Goal: Task Accomplishment & Management: Complete application form

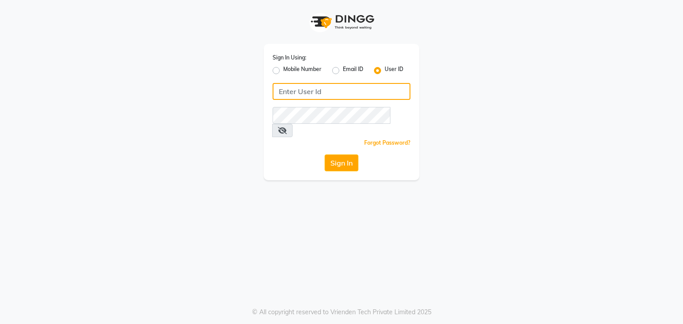
click at [301, 96] on input "Username" at bounding box center [341, 91] width 138 height 17
type input "uma@123"
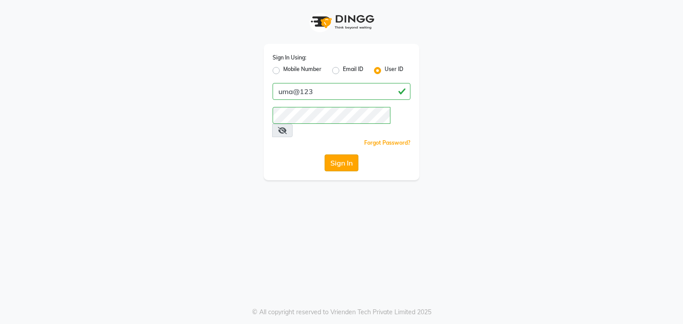
click at [339, 155] on button "Sign In" at bounding box center [341, 163] width 34 height 17
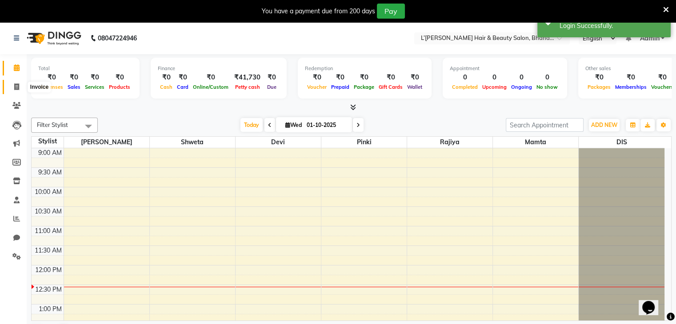
click at [15, 88] on icon at bounding box center [16, 87] width 5 height 7
select select "service"
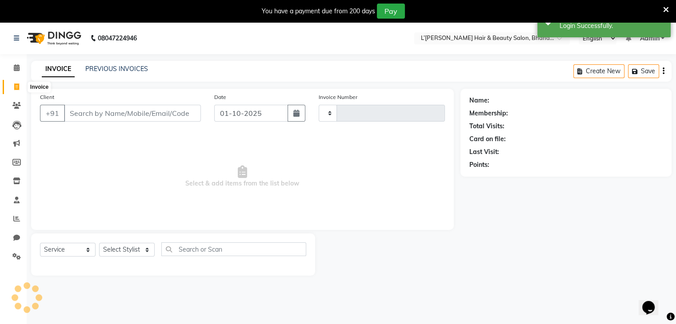
type input "1562"
select select "7828"
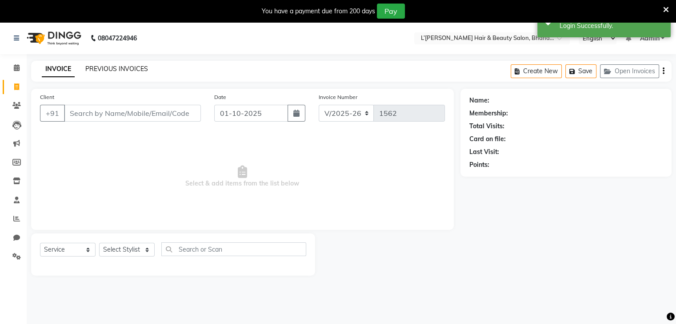
click at [132, 69] on link "PREVIOUS INVOICES" at bounding box center [116, 69] width 63 height 8
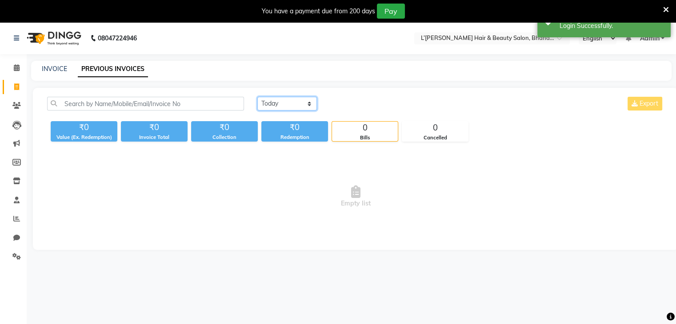
click at [308, 104] on select "[DATE] [DATE] Custom Range" at bounding box center [287, 104] width 60 height 14
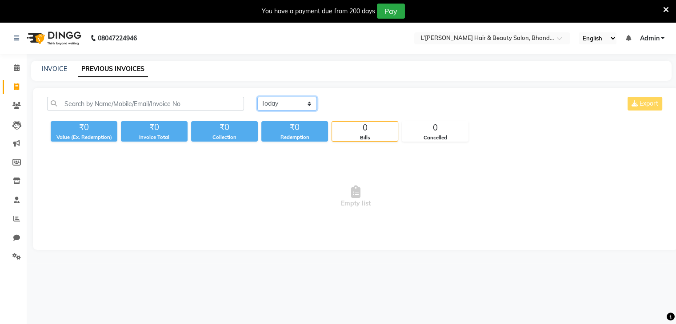
select select "[DATE]"
click at [257, 97] on select "[DATE] [DATE] Custom Range" at bounding box center [287, 104] width 60 height 14
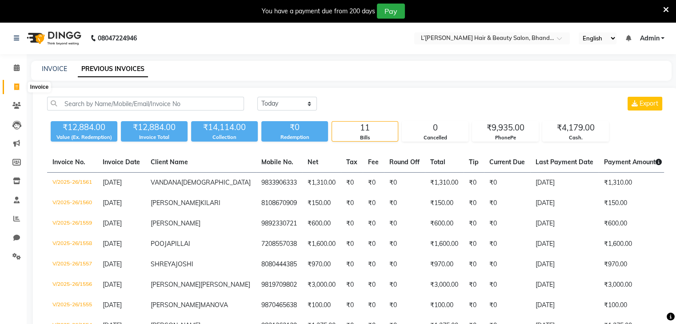
click at [17, 85] on icon at bounding box center [16, 87] width 5 height 7
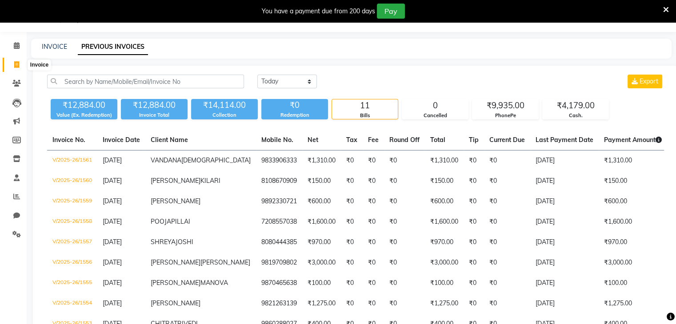
select select "7828"
select select "service"
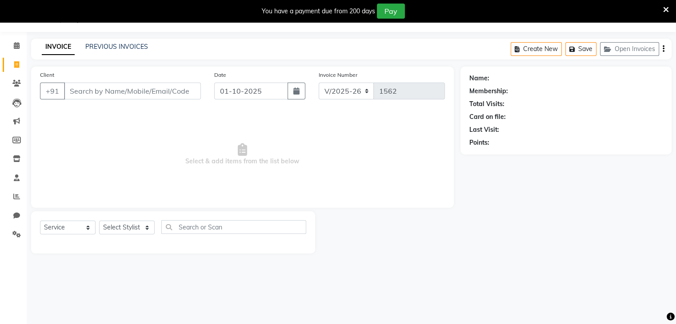
click at [77, 90] on input "Client" at bounding box center [132, 91] width 137 height 17
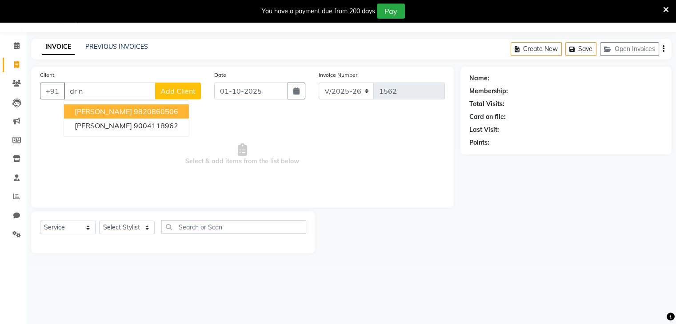
click at [105, 111] on span "[PERSON_NAME]" at bounding box center [103, 111] width 57 height 9
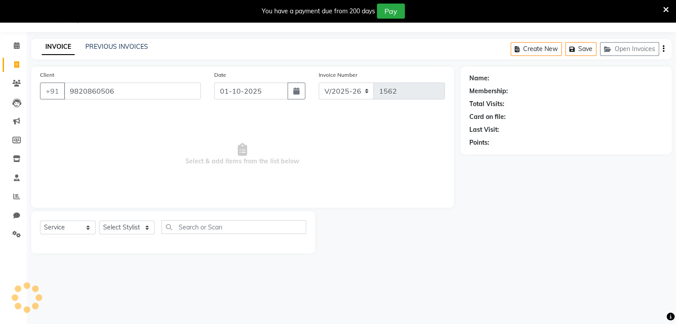
type input "9820860506"
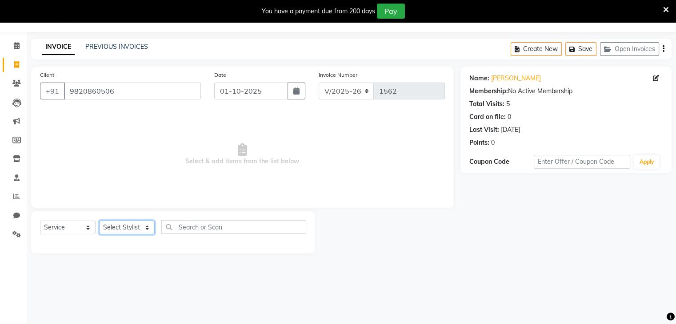
click at [120, 230] on select "Select Stylist Devi DIS Mamta Pinki [PERSON_NAME] Shweta Uma UNKNOWN [PERSON_NA…" at bounding box center [127, 228] width 56 height 14
select select "89767"
click at [99, 221] on select "Select Stylist Devi DIS Mamta Pinki [PERSON_NAME] Shweta Uma UNKNOWN [PERSON_NA…" at bounding box center [127, 228] width 56 height 14
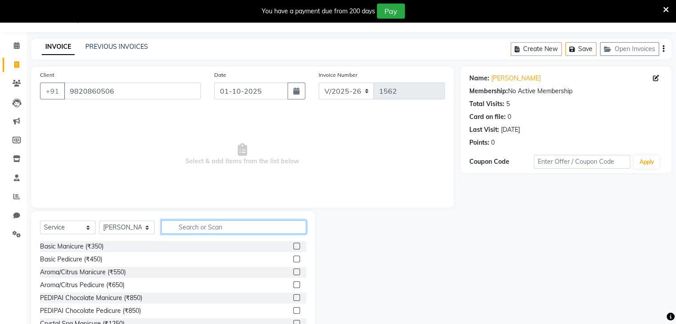
click at [179, 226] on input "text" at bounding box center [233, 227] width 145 height 14
type input "thread"
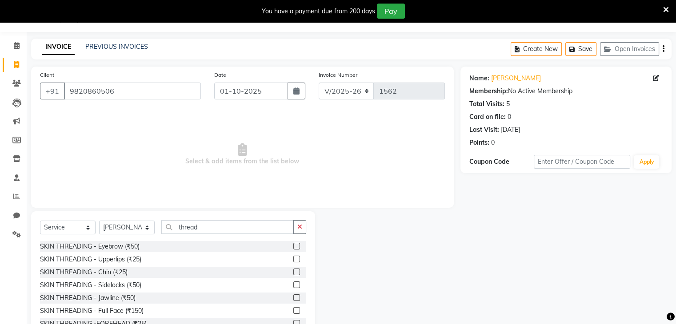
click at [293, 246] on label at bounding box center [296, 246] width 7 height 7
click at [293, 246] on input "checkbox" at bounding box center [296, 247] width 6 height 6
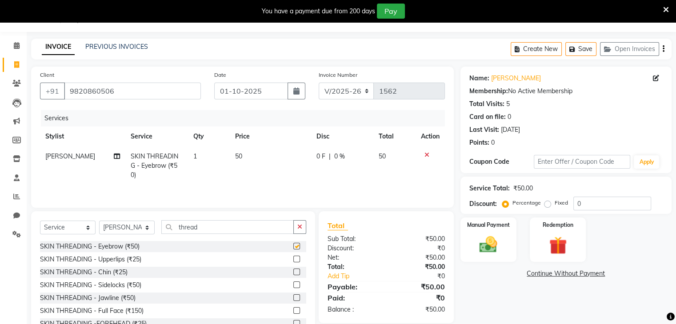
checkbox input "false"
click at [210, 221] on input "thread" at bounding box center [227, 227] width 132 height 14
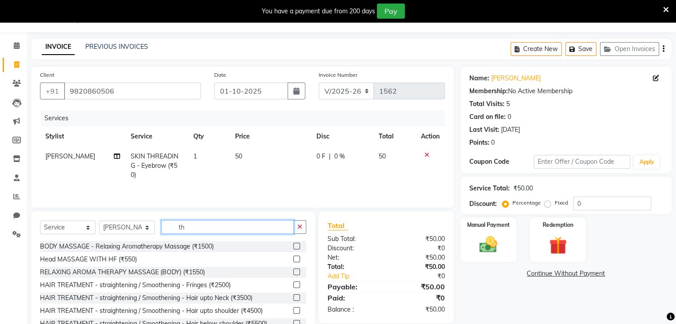
type input "t"
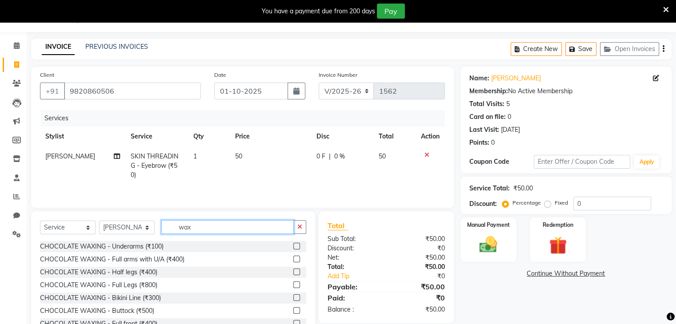
scroll to position [77, 0]
type input "wax"
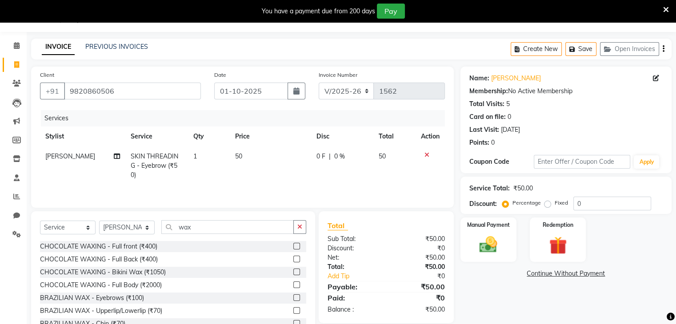
click at [293, 312] on label at bounding box center [296, 311] width 7 height 7
click at [293, 312] on input "checkbox" at bounding box center [296, 311] width 6 height 6
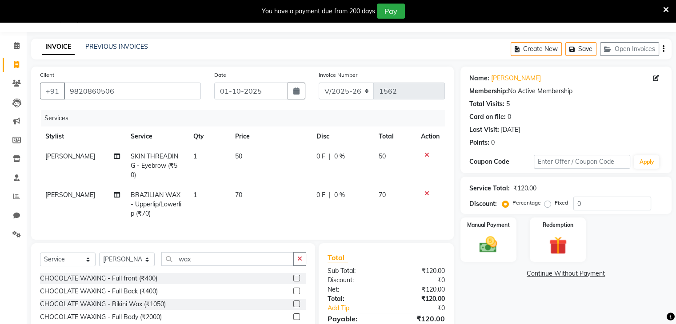
checkbox input "false"
click at [297, 89] on icon "button" at bounding box center [296, 91] width 6 height 7
select select "10"
select select "2025"
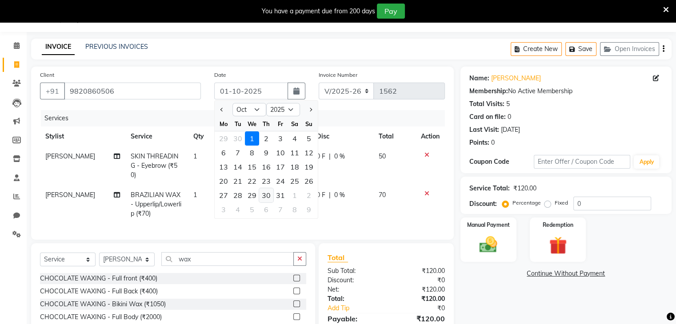
click at [267, 191] on div "30" at bounding box center [266, 195] width 14 height 14
type input "[DATE]"
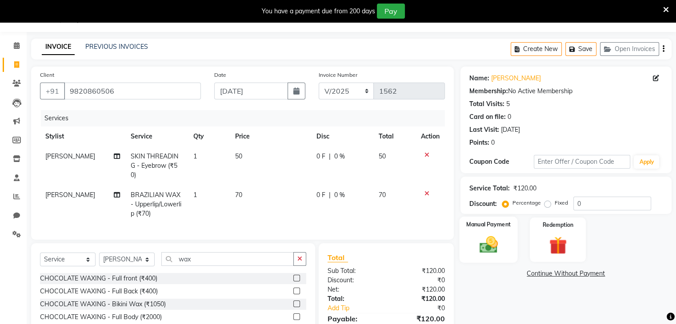
click at [483, 242] on img at bounding box center [488, 245] width 30 height 21
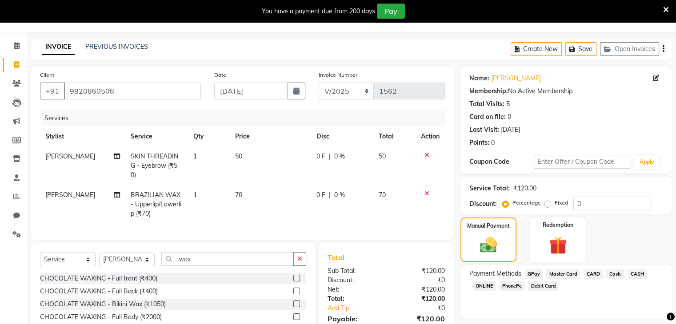
click at [611, 274] on span "Cash." at bounding box center [615, 274] width 18 height 10
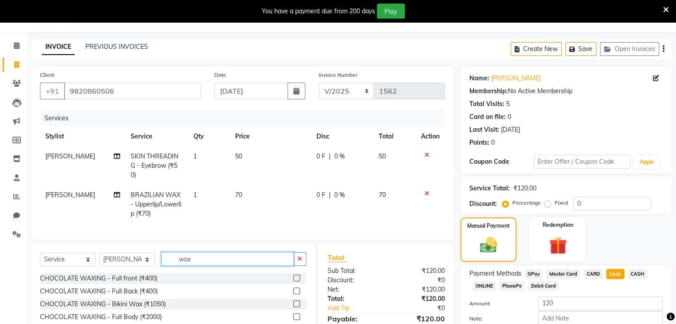
click at [224, 258] on input "wax" at bounding box center [227, 259] width 132 height 14
type input "w"
type input "thread"
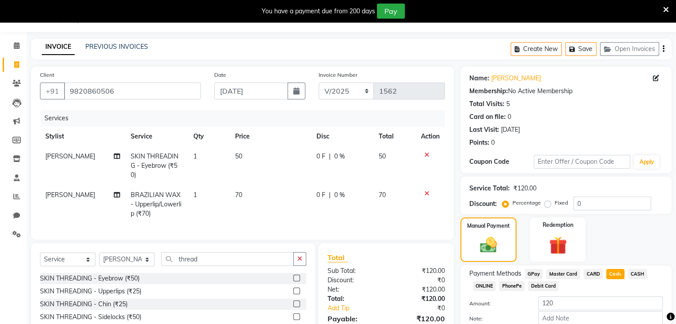
click at [293, 276] on label at bounding box center [296, 278] width 7 height 7
click at [293, 276] on input "checkbox" at bounding box center [296, 279] width 6 height 6
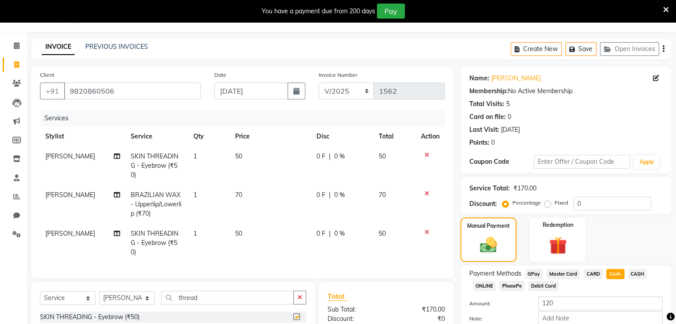
checkbox input "false"
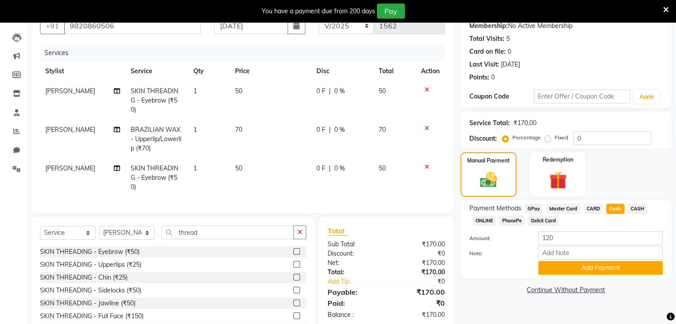
scroll to position [113, 0]
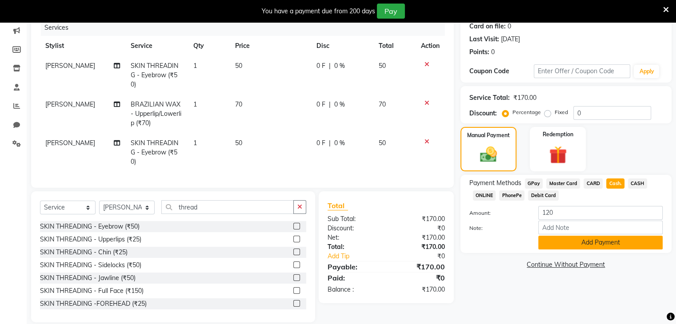
click at [579, 243] on button "Add Payment" at bounding box center [600, 243] width 124 height 14
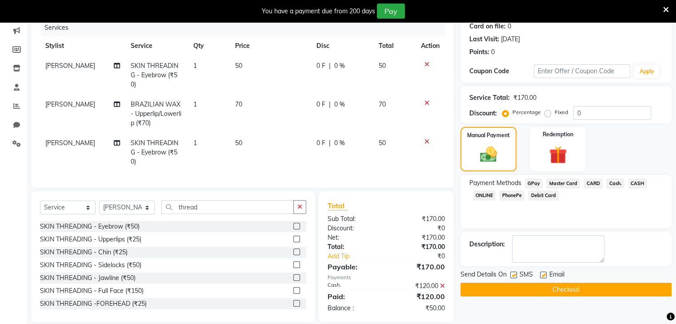
click at [513, 274] on label at bounding box center [513, 275] width 7 height 7
click at [513, 274] on input "checkbox" at bounding box center [513, 276] width 6 height 6
checkbox input "false"
click at [542, 275] on label at bounding box center [543, 275] width 7 height 7
click at [542, 275] on input "checkbox" at bounding box center [543, 276] width 6 height 6
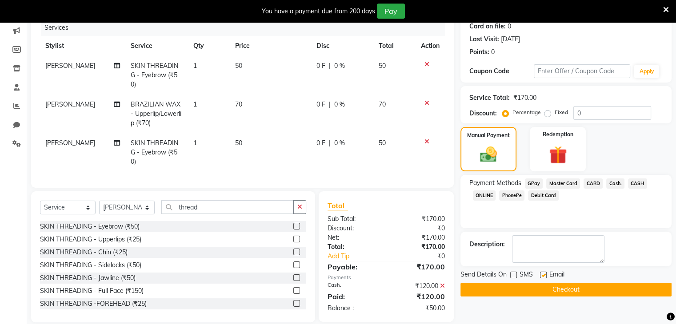
checkbox input "false"
click at [589, 290] on button "Checkout" at bounding box center [565, 290] width 211 height 14
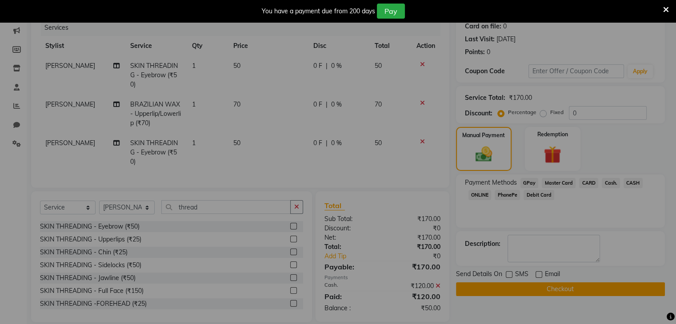
checkbox input "false"
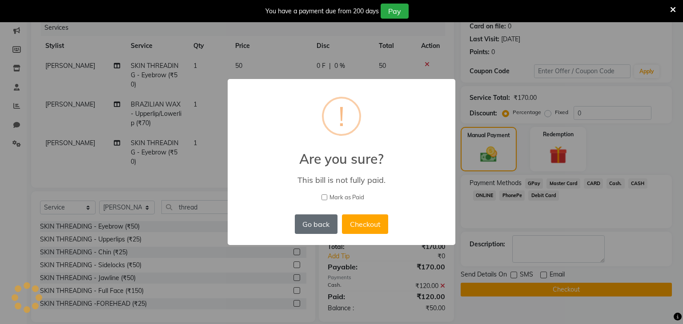
click at [318, 229] on button "Go back" at bounding box center [316, 225] width 43 height 20
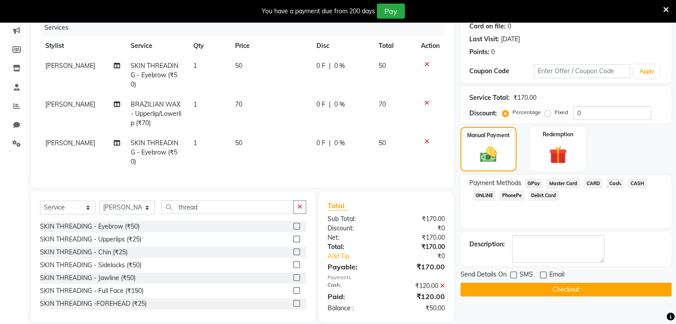
click at [614, 183] on span "Cash." at bounding box center [615, 184] width 18 height 10
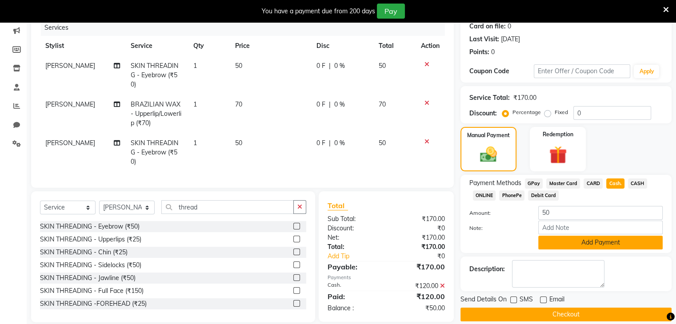
click at [587, 240] on button "Add Payment" at bounding box center [600, 243] width 124 height 14
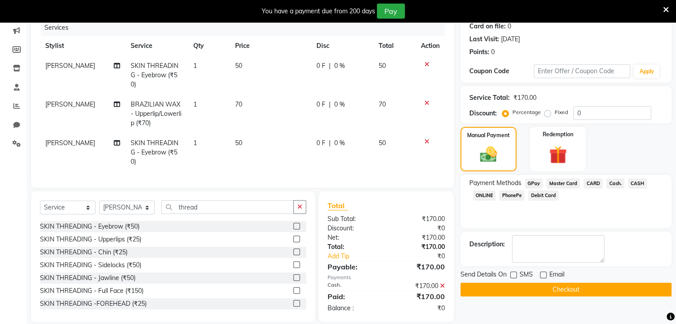
click at [568, 287] on button "Checkout" at bounding box center [565, 290] width 211 height 14
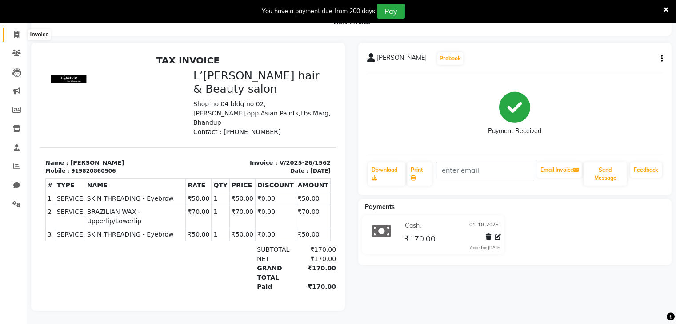
click at [16, 31] on icon at bounding box center [16, 34] width 5 height 7
select select "service"
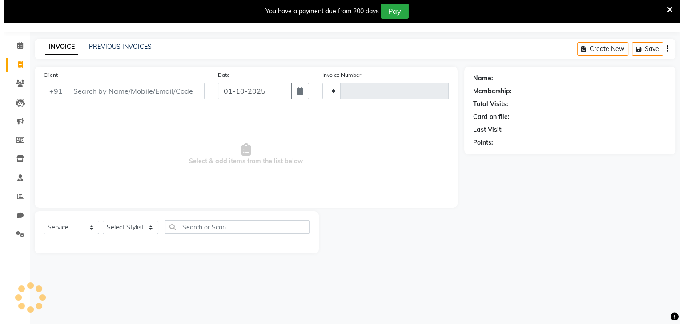
scroll to position [22, 0]
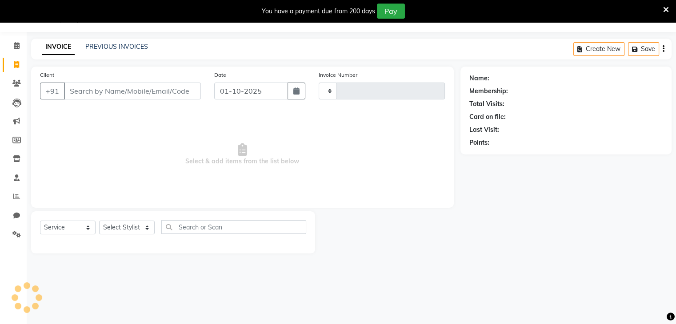
type input "1563"
select select "7828"
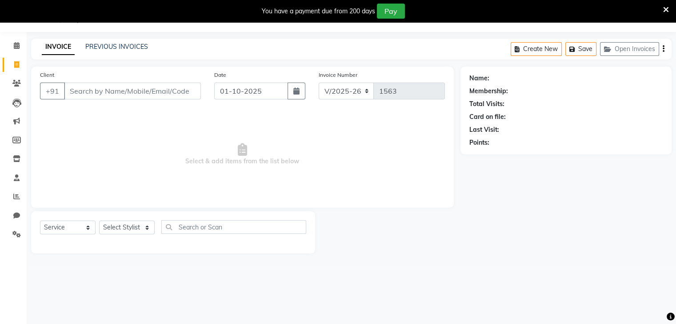
click at [73, 92] on input "Client" at bounding box center [132, 91] width 137 height 17
type input "9137763028"
click at [176, 92] on span "Add Client" at bounding box center [177, 91] width 35 height 9
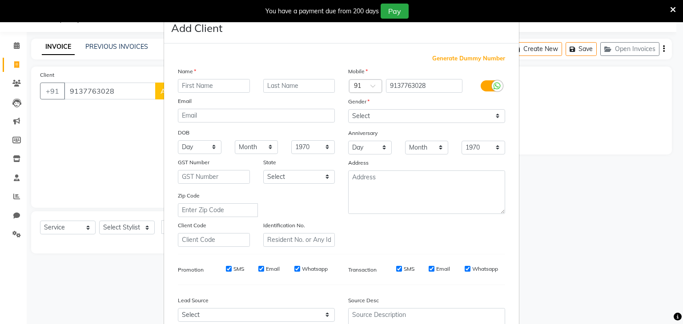
click at [183, 87] on input "text" at bounding box center [214, 86] width 72 height 14
type input "a"
type input "AARYA"
click at [263, 84] on input "text" at bounding box center [299, 86] width 72 height 14
type input "[PERSON_NAME]"
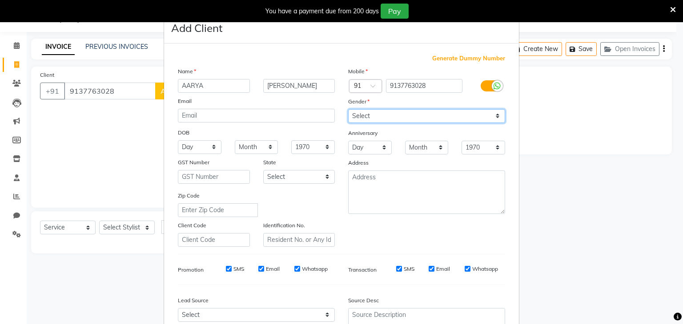
click at [379, 114] on select "Select [DEMOGRAPHIC_DATA] [DEMOGRAPHIC_DATA] Other Prefer Not To Say" at bounding box center [426, 116] width 157 height 14
select select "[DEMOGRAPHIC_DATA]"
click at [348, 110] on select "Select [DEMOGRAPHIC_DATA] [DEMOGRAPHIC_DATA] Other Prefer Not To Say" at bounding box center [426, 116] width 157 height 14
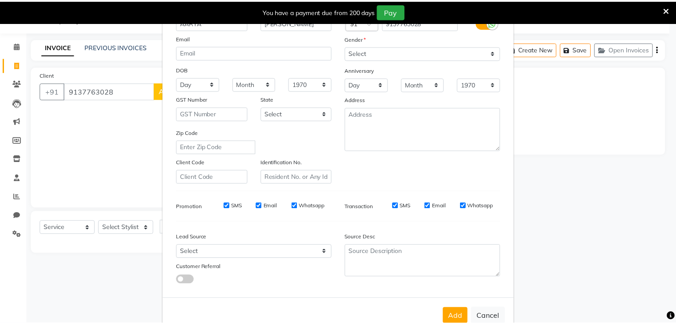
scroll to position [90, 0]
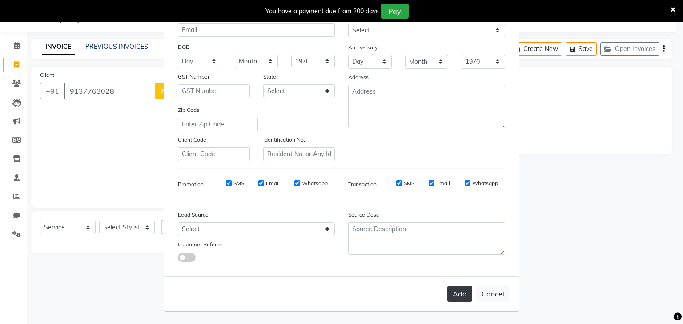
click at [455, 294] on button "Add" at bounding box center [459, 294] width 25 height 16
select select
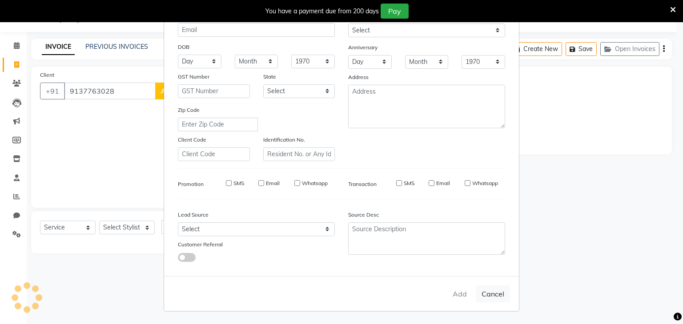
select select
checkbox input "false"
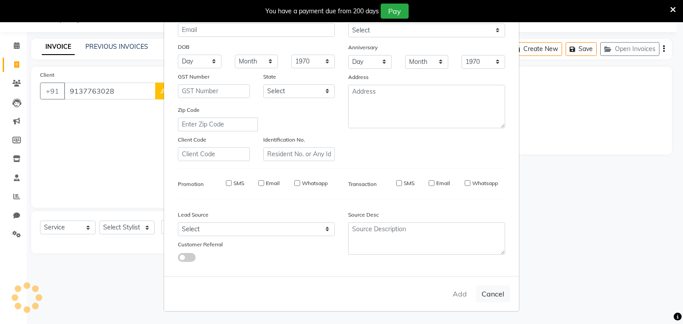
checkbox input "false"
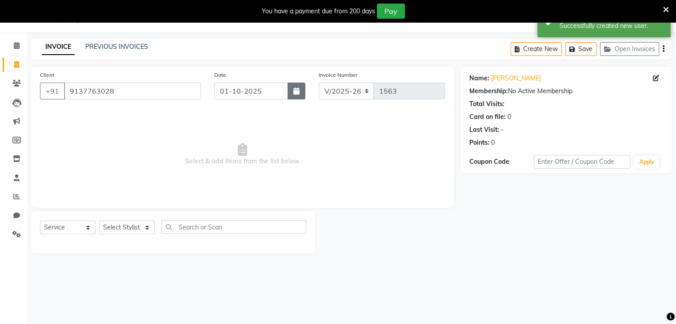
click at [296, 92] on icon "button" at bounding box center [296, 91] width 6 height 7
select select "10"
select select "2025"
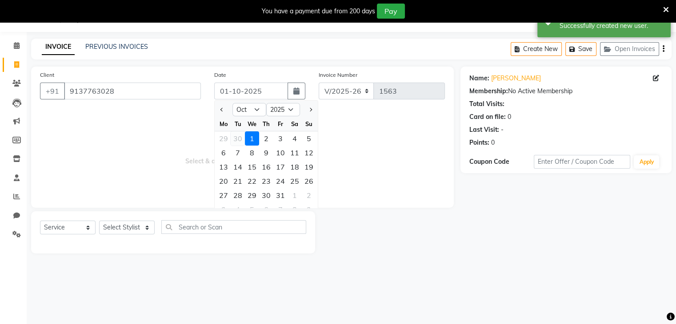
click at [236, 137] on div "30" at bounding box center [238, 139] width 14 height 14
type input "[DATE]"
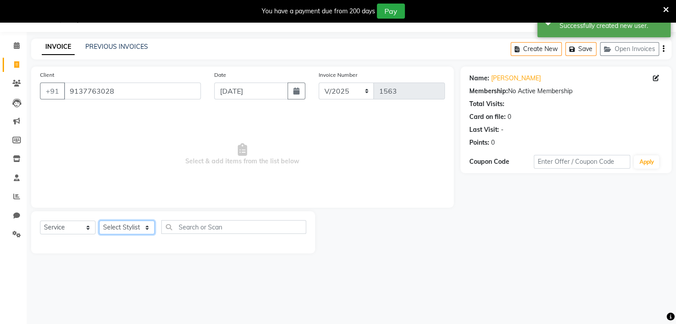
click at [144, 224] on select "Select Stylist Devi DIS Mamta Pinki [PERSON_NAME] Shweta Uma UNKNOWN [PERSON_NA…" at bounding box center [127, 228] width 56 height 14
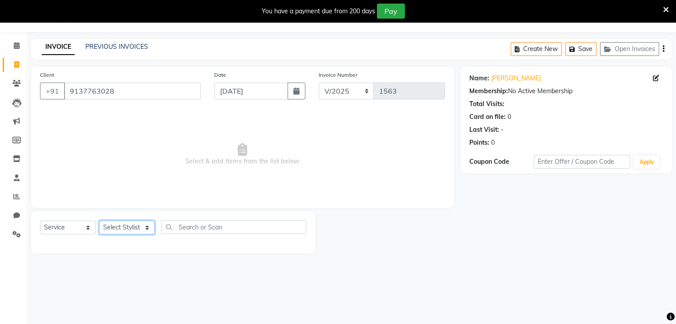
select select "69887"
click at [99, 221] on select "Select Stylist Devi DIS Mamta Pinki [PERSON_NAME] Shweta Uma UNKNOWN [PERSON_NA…" at bounding box center [127, 228] width 56 height 14
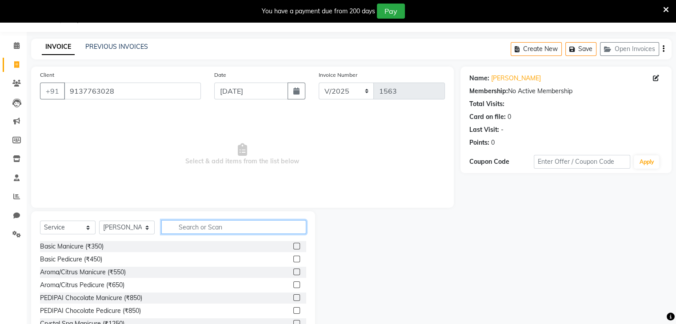
click at [178, 225] on input "text" at bounding box center [233, 227] width 145 height 14
type input "THREAD"
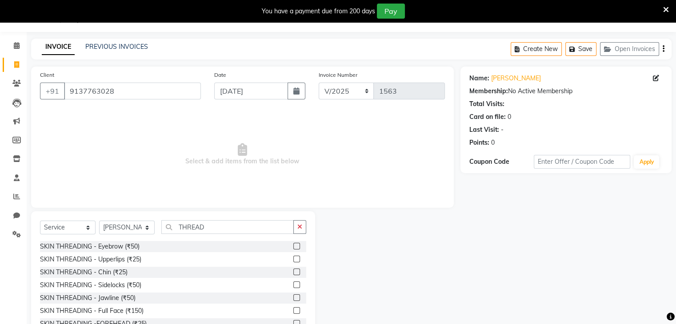
click at [293, 248] on label at bounding box center [296, 246] width 7 height 7
click at [293, 248] on input "checkbox" at bounding box center [296, 247] width 6 height 6
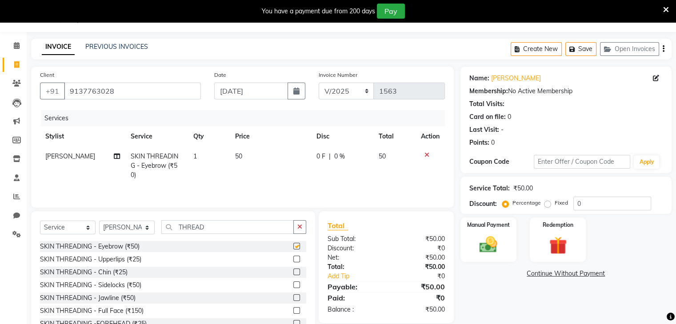
checkbox input "false"
click at [217, 233] on input "THREAD" at bounding box center [227, 227] width 132 height 14
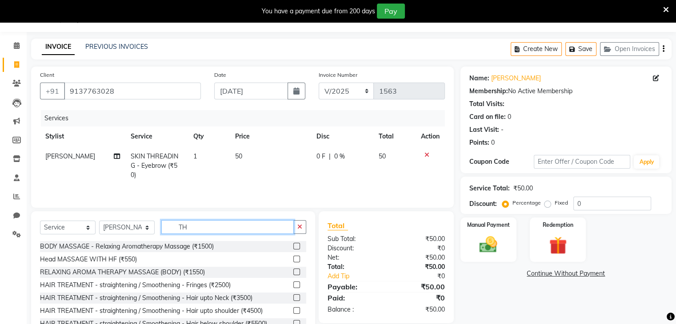
type input "T"
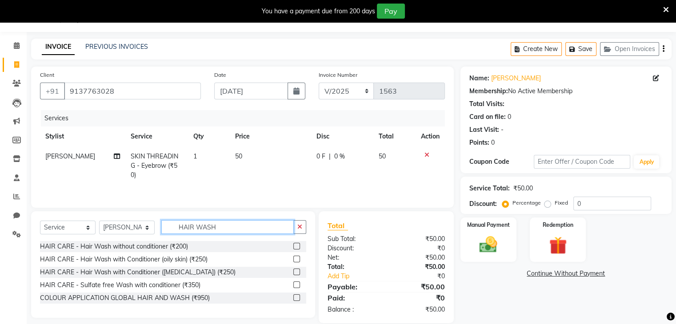
type input "HAIR WASH"
click at [296, 286] on label at bounding box center [296, 285] width 7 height 7
click at [296, 286] on input "checkbox" at bounding box center [296, 286] width 6 height 6
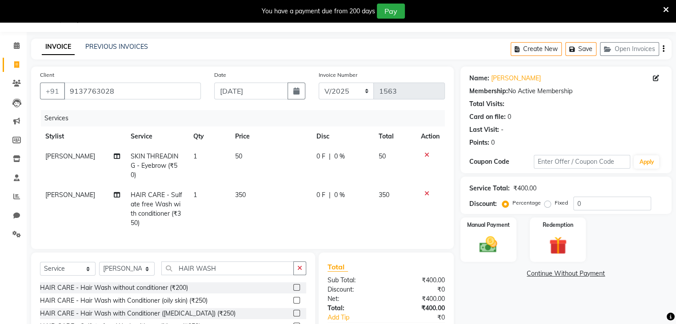
checkbox input "false"
click at [239, 258] on div "Select Service Product Membership Package Voucher Prepaid Gift Card Select Styl…" at bounding box center [173, 306] width 284 height 107
click at [232, 269] on input "HAIR WASH" at bounding box center [227, 269] width 132 height 14
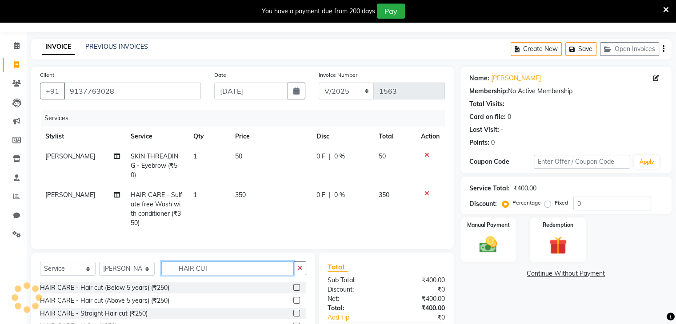
scroll to position [93, 0]
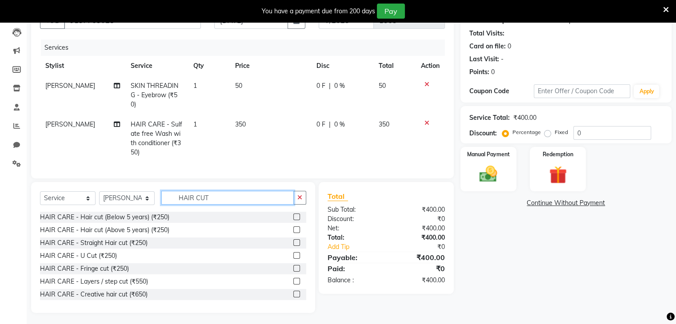
type input "HAIR CUT"
click at [293, 278] on label at bounding box center [296, 281] width 7 height 7
click at [293, 279] on input "checkbox" at bounding box center [296, 282] width 6 height 6
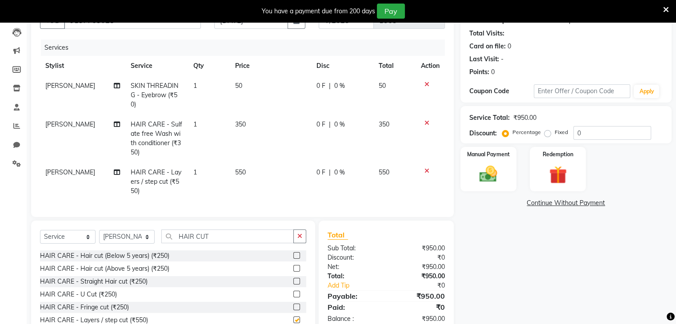
checkbox input "false"
click at [489, 182] on img at bounding box center [488, 174] width 30 height 21
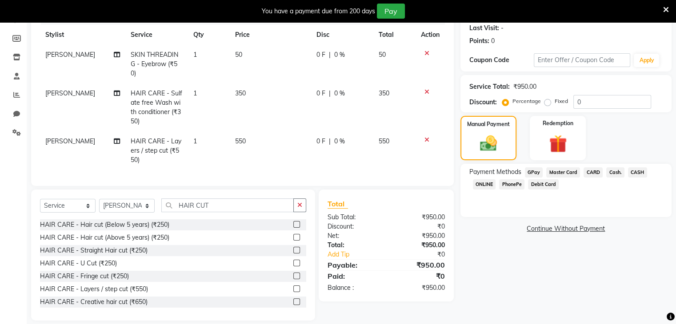
scroll to position [132, 0]
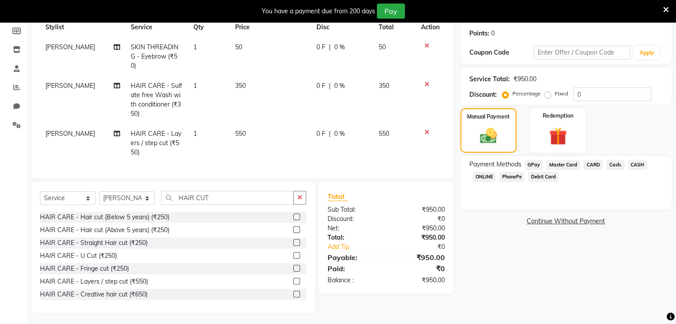
click at [511, 178] on span "PhonePe" at bounding box center [511, 177] width 25 height 10
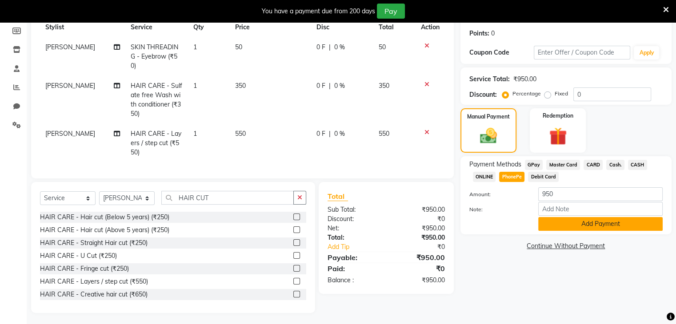
click at [556, 223] on button "Add Payment" at bounding box center [600, 224] width 124 height 14
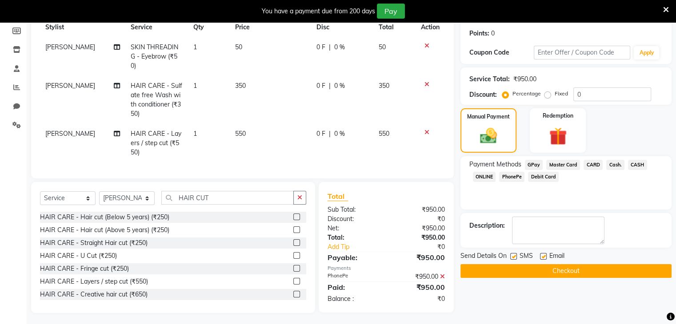
click at [512, 258] on label at bounding box center [513, 256] width 7 height 7
click at [512, 258] on input "checkbox" at bounding box center [513, 257] width 6 height 6
checkbox input "false"
click at [541, 256] on label at bounding box center [543, 256] width 7 height 7
click at [541, 256] on input "checkbox" at bounding box center [543, 257] width 6 height 6
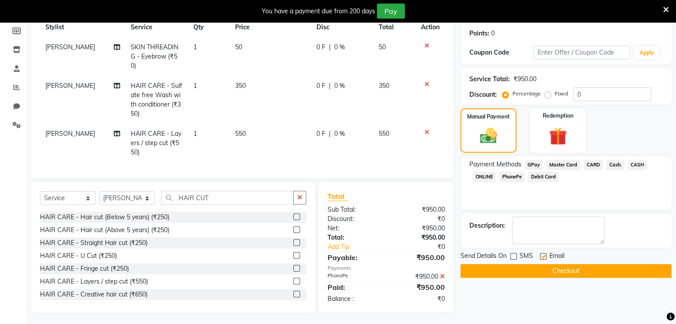
checkbox input "false"
click at [542, 272] on button "Checkout" at bounding box center [565, 271] width 211 height 14
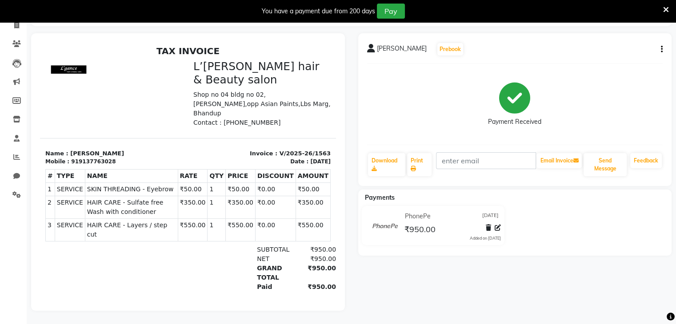
scroll to position [22, 0]
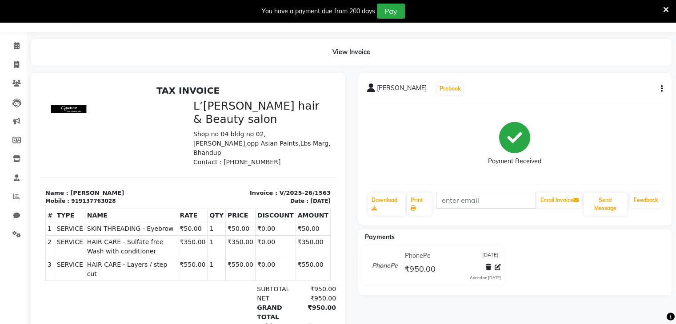
select select "service"
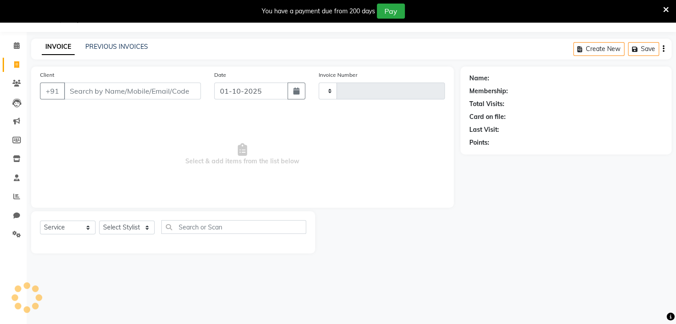
type input "1564"
select select "7828"
click at [296, 92] on icon "button" at bounding box center [296, 91] width 6 height 7
select select "10"
select select "2025"
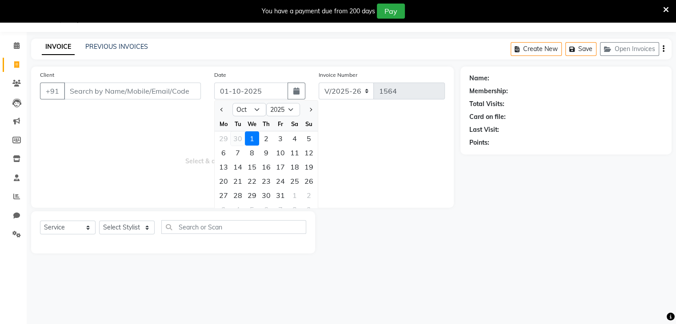
click at [236, 140] on div "30" at bounding box center [238, 139] width 14 height 14
type input "[DATE]"
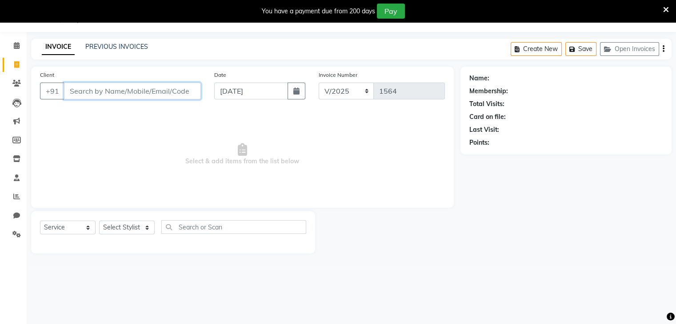
click at [71, 92] on input "Client" at bounding box center [132, 91] width 137 height 17
click at [96, 92] on input "[PERSON_NAME]" at bounding box center [110, 91] width 92 height 17
type input "M"
click at [83, 91] on input "Client" at bounding box center [132, 91] width 137 height 17
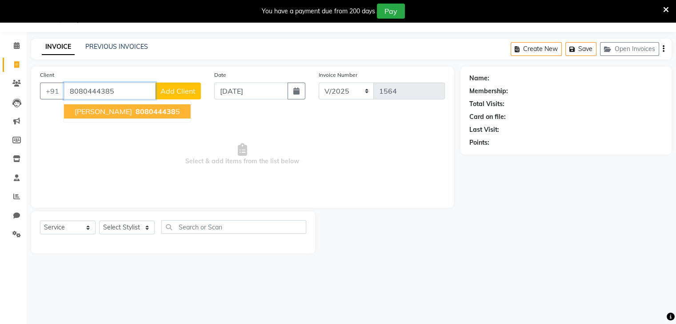
type input "8080444385"
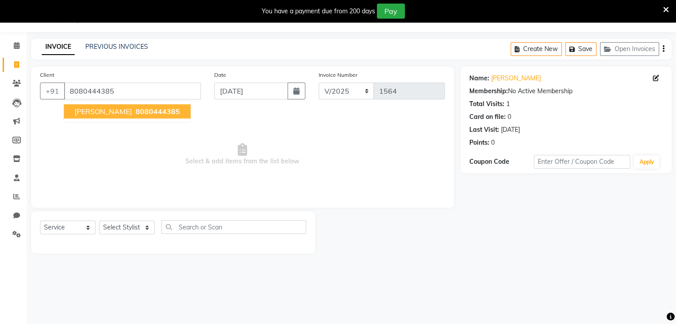
click at [104, 114] on span "[PERSON_NAME]" at bounding box center [103, 111] width 57 height 9
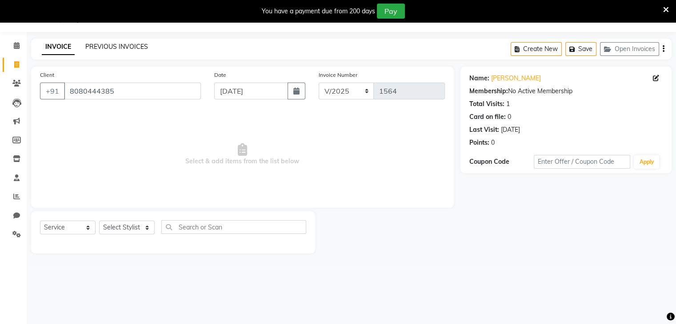
click at [111, 48] on link "PREVIOUS INVOICES" at bounding box center [116, 47] width 63 height 8
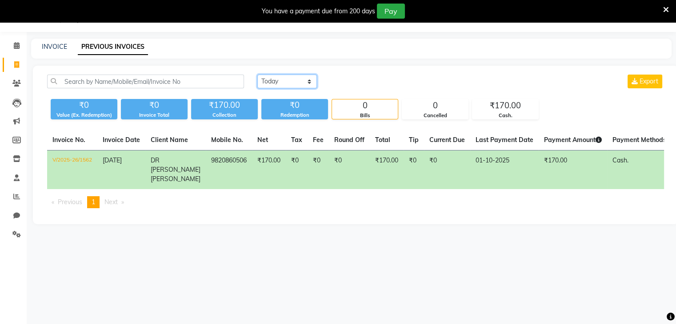
click at [310, 80] on select "[DATE] [DATE] Custom Range" at bounding box center [287, 82] width 60 height 14
select select "[DATE]"
click at [257, 75] on select "[DATE] [DATE] Custom Range" at bounding box center [287, 82] width 60 height 14
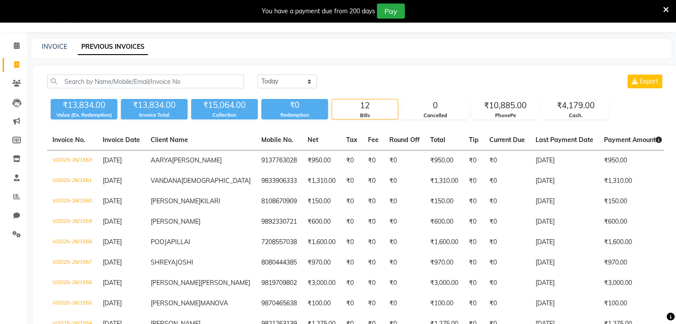
select select "service"
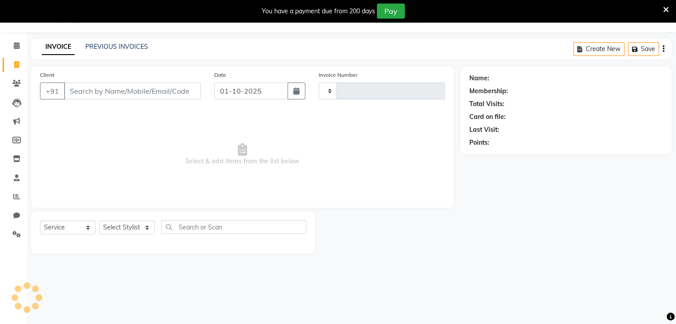
type input "1564"
select select "7828"
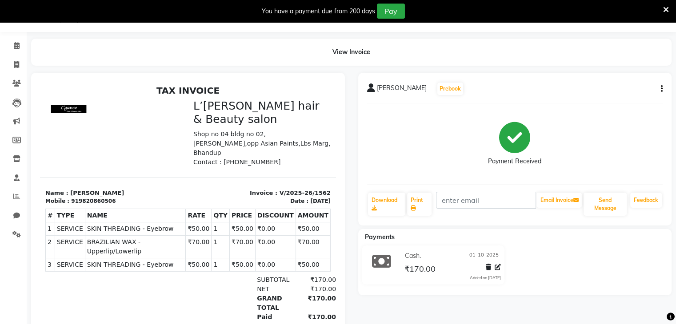
select select "7828"
select select "service"
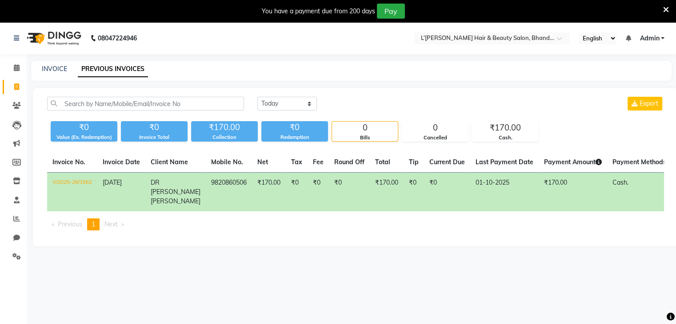
select select "7828"
select select "service"
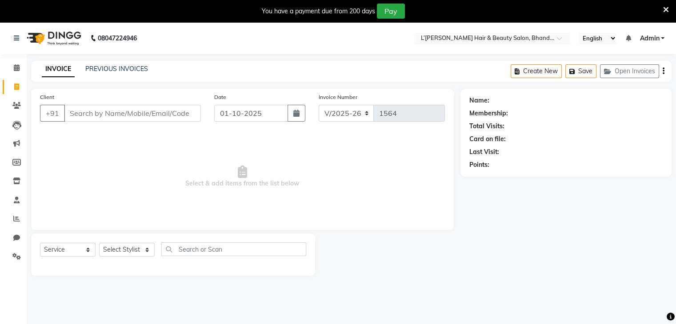
scroll to position [1, 0]
